Goal: Information Seeking & Learning: Learn about a topic

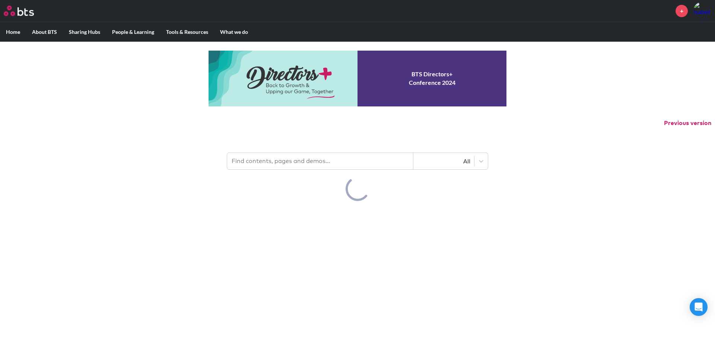
click at [270, 159] on input "text" at bounding box center [320, 161] width 186 height 16
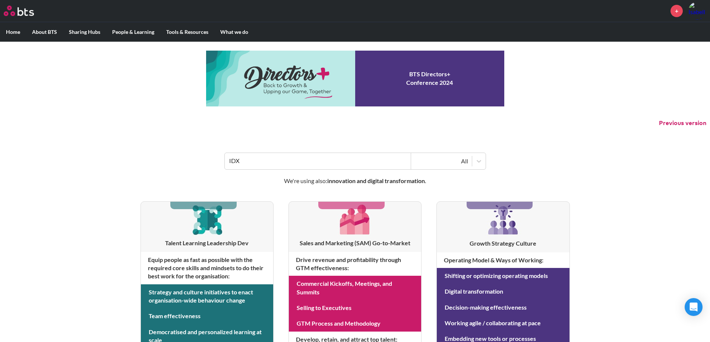
type input "IDX"
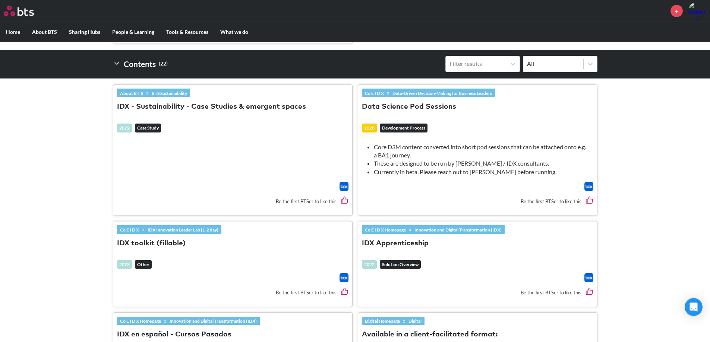
scroll to position [112, 0]
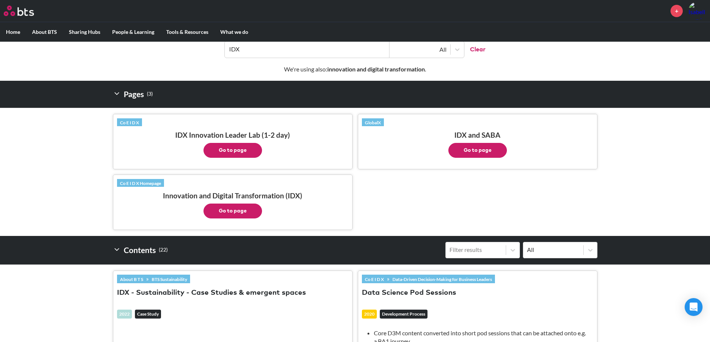
click at [244, 151] on button "Go to page" at bounding box center [232, 150] width 58 height 15
click at [406, 149] on p "Go to page" at bounding box center [477, 148] width 231 height 19
click at [489, 152] on button "Go to page" at bounding box center [477, 150] width 58 height 15
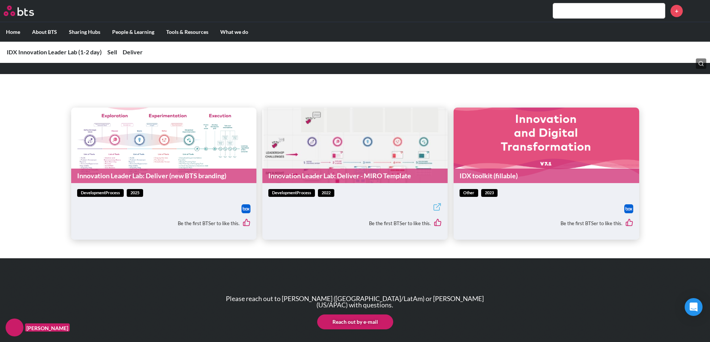
scroll to position [596, 0]
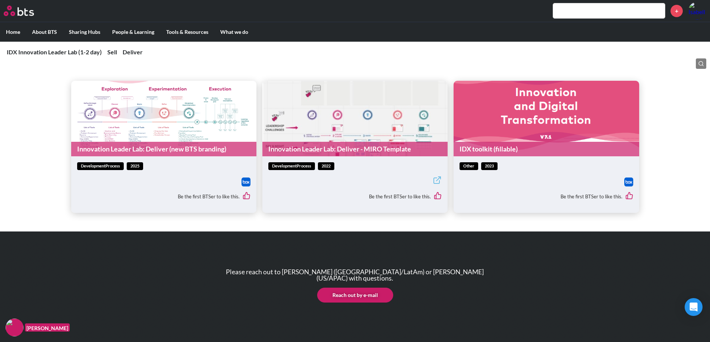
click at [152, 148] on link "Innovation Leader Lab: Deliver (new BTS branding)" at bounding box center [163, 149] width 185 height 15
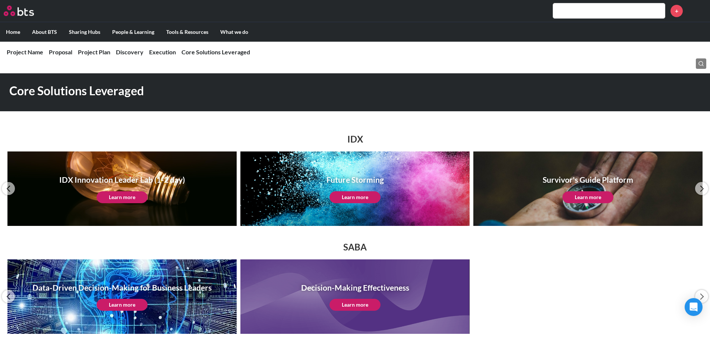
scroll to position [36, 0]
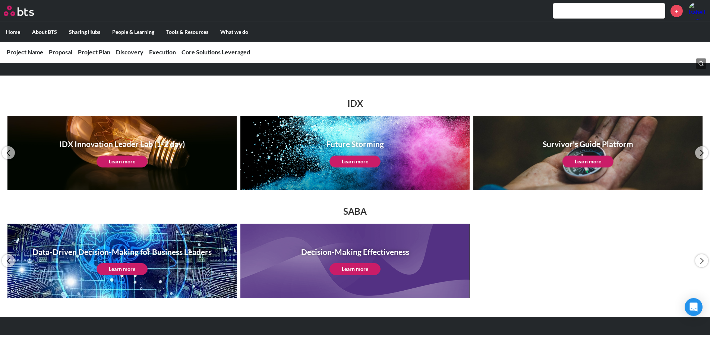
click at [350, 165] on link "Learn more" at bounding box center [354, 162] width 51 height 12
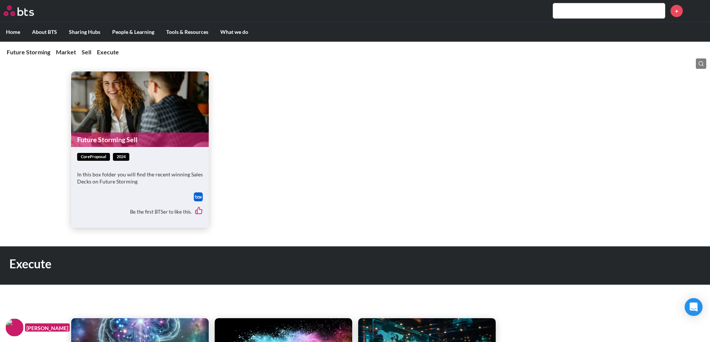
scroll to position [671, 0]
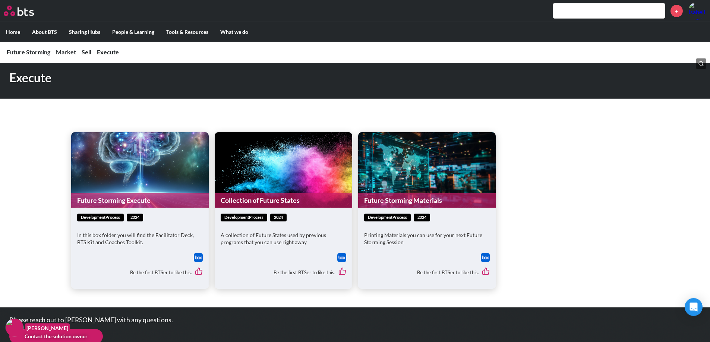
click at [444, 197] on link "Future Storming Materials" at bounding box center [426, 200] width 137 height 15
